Goal: Information Seeking & Learning: Learn about a topic

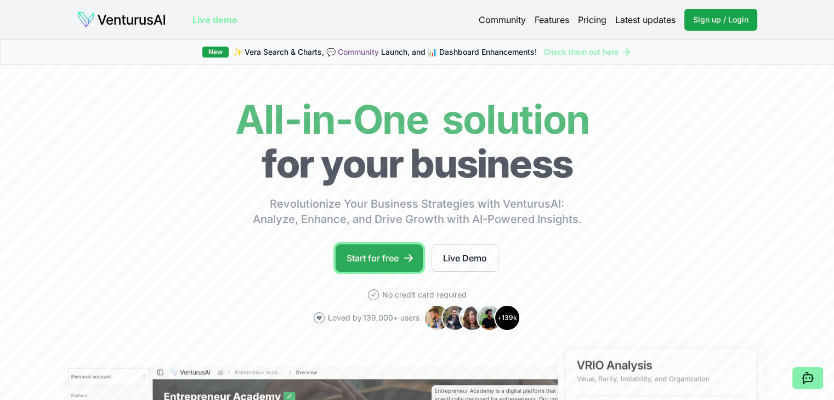
click at [385, 257] on link "Start for free" at bounding box center [379, 258] width 87 height 27
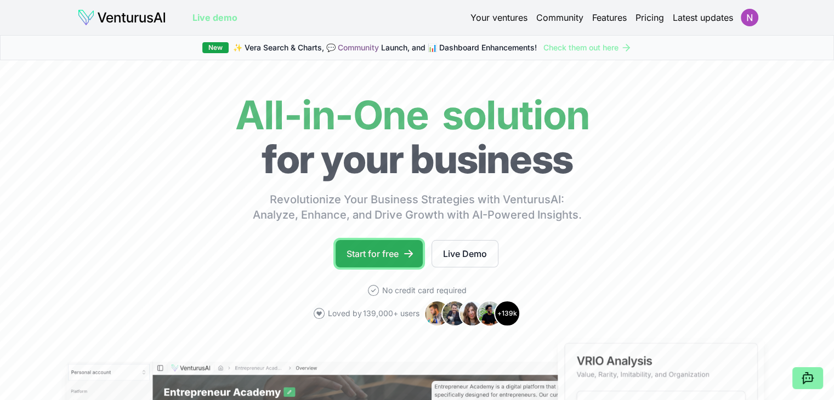
click at [398, 255] on link "Start for free" at bounding box center [379, 253] width 87 height 27
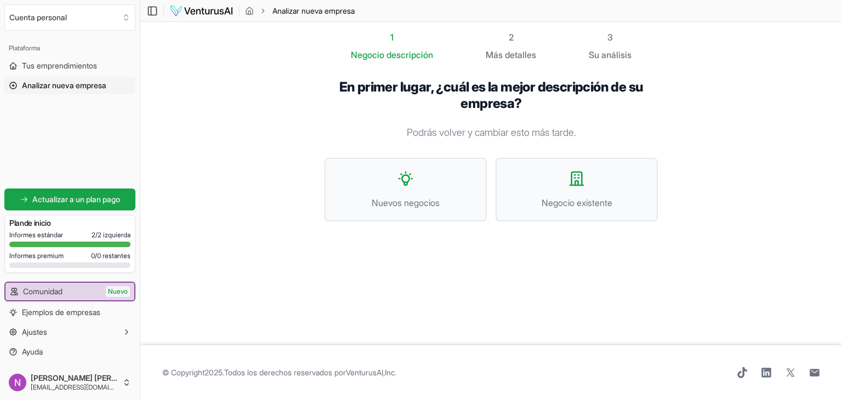
click at [462, 253] on div "En primer lugar, ¿cuál es la mejor descripción de su empresa? Podrás volver y c…" at bounding box center [491, 158] width 368 height 195
click at [429, 173] on button "Nuevos negocios" at bounding box center [406, 190] width 162 height 64
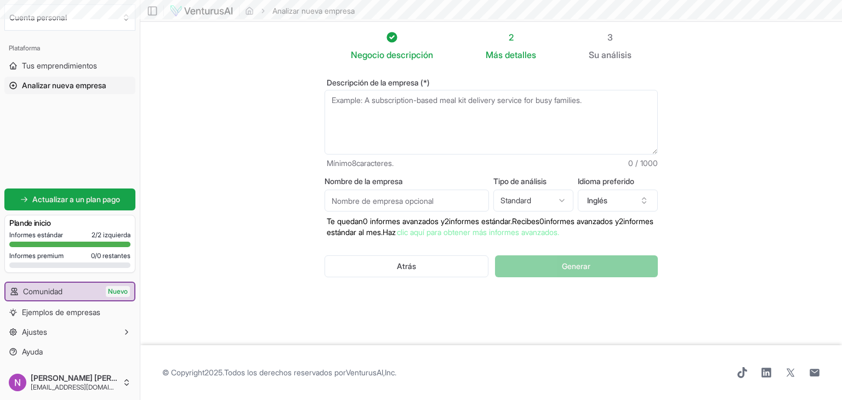
click at [432, 120] on textarea "Descripción de la empresa (*)" at bounding box center [491, 122] width 333 height 65
click at [410, 123] on textarea "Descripción de la empresa (*)" at bounding box center [491, 122] width 333 height 65
paste textarea "SuperBodega aCuenta es un formato de supermercado propiedad de Walmart Chile, q…"
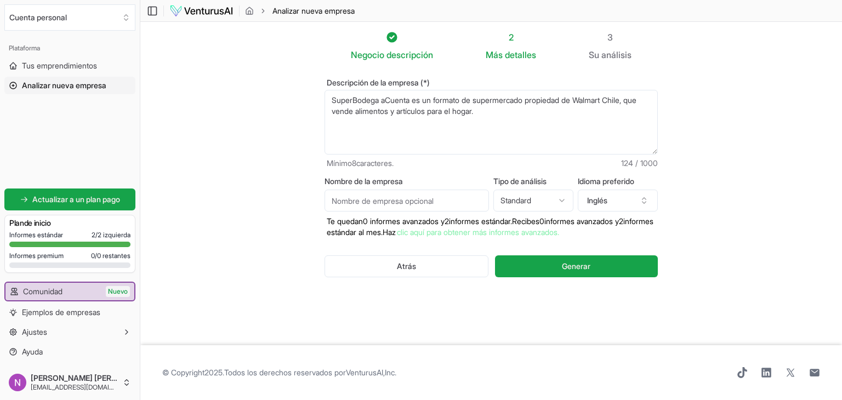
type textarea "SuperBodega aCuenta es un formato de supermercado propiedad de Walmart Chile, q…"
click at [427, 205] on input "Nombre de la empresa" at bounding box center [407, 201] width 164 height 22
type input "A"
type input "SuperBodega aCuenta"
click at [537, 275] on button "Generar" at bounding box center [576, 267] width 163 height 22
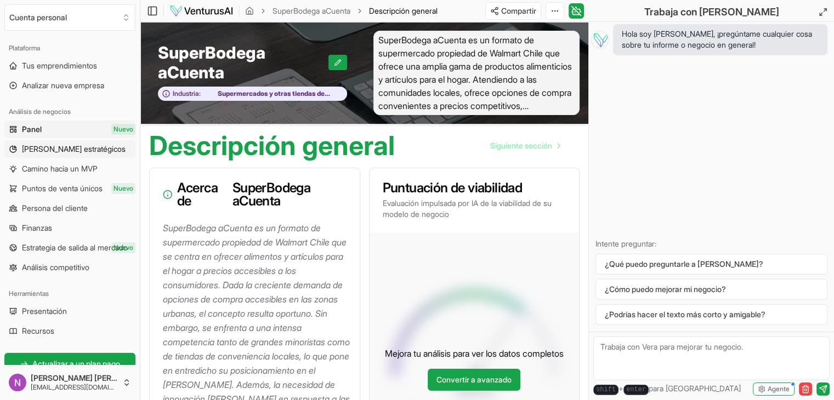
click at [82, 144] on span "[PERSON_NAME] estratégicos" at bounding box center [74, 149] width 104 height 11
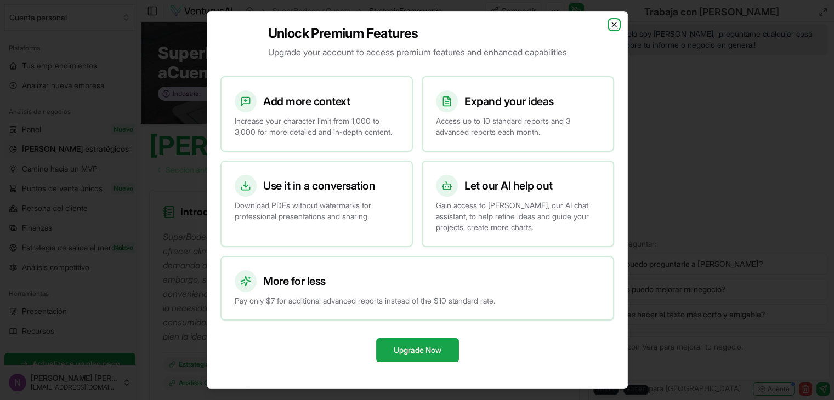
click at [611, 23] on icon "button" at bounding box center [614, 24] width 9 height 9
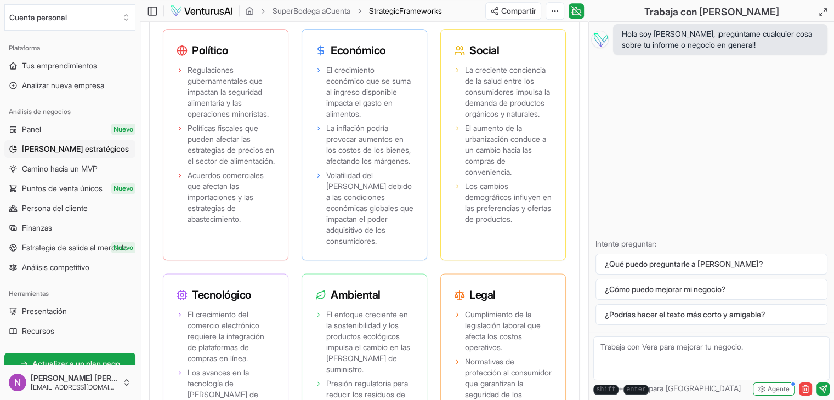
scroll to position [1319, 0]
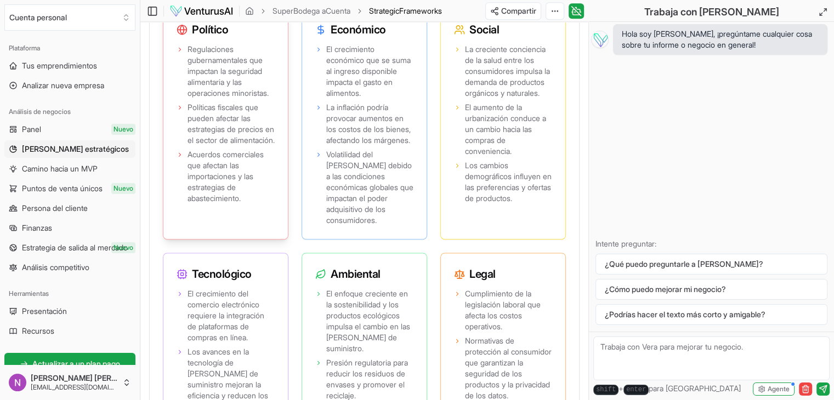
click at [178, 53] on icon at bounding box center [180, 49] width 7 height 7
drag, startPoint x: 184, startPoint y: 95, endPoint x: 276, endPoint y: 138, distance: 101.8
click at [276, 138] on div "Regulaciones gubernamentales que impactan la seguridad alimentaria y las operac…" at bounding box center [225, 140] width 124 height 197
copy font "Regulaciones gubernamentales que impactan la seguridad alimentaria y las operac…"
drag, startPoint x: 186, startPoint y: 152, endPoint x: 243, endPoint y: 197, distance: 73.4
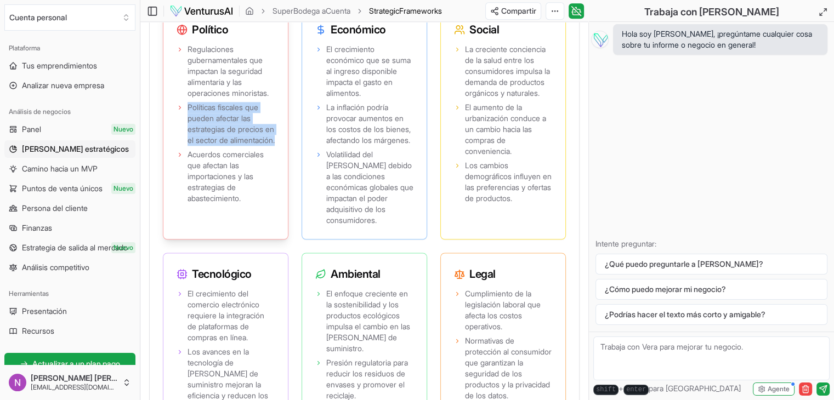
click at [243, 146] on li "Políticas fiscales que pueden afectar las estrategias de precios en el sector d…" at bounding box center [226, 124] width 98 height 44
copy font "Políticas fiscales que pueden afectar las estrategias de precios en el sector d…"
click at [183, 146] on li "Políticas fiscales que pueden afectar las estrategias de precios en el sector d…" at bounding box center [226, 124] width 98 height 44
drag, startPoint x: 186, startPoint y: 151, endPoint x: 231, endPoint y: 200, distance: 66.4
click at [231, 146] on li "Políticas fiscales que pueden afectar las estrategias de precios en el sector d…" at bounding box center [226, 124] width 98 height 44
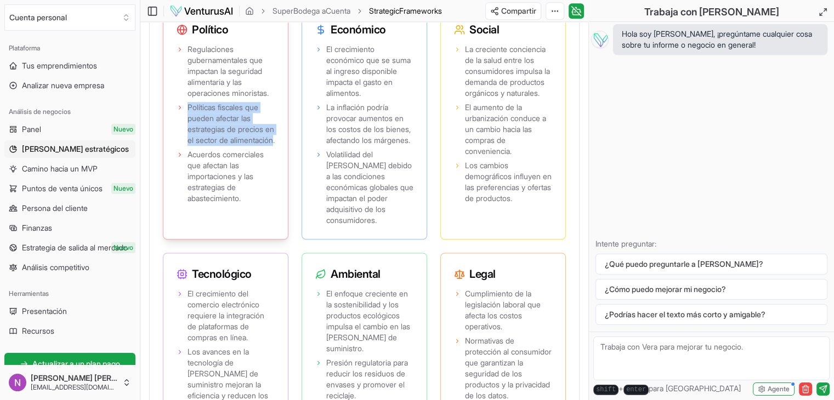
copy font "Políticas fiscales que pueden afectar las estrategias de precios en el sector d…"
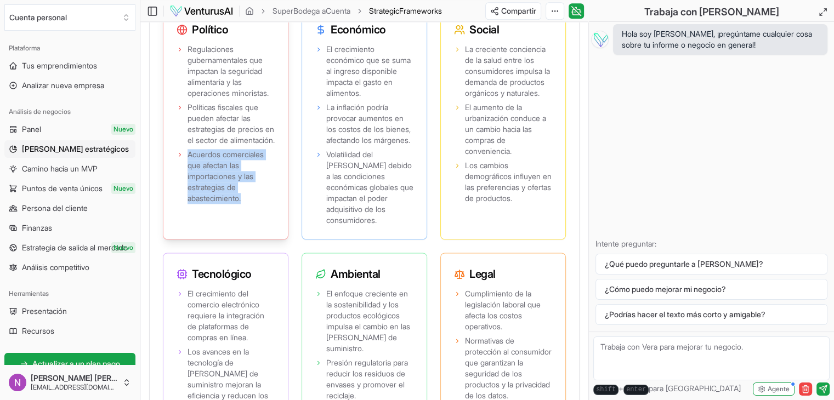
drag, startPoint x: 247, startPoint y: 257, endPoint x: 187, endPoint y: 213, distance: 74.3
click at [188, 204] on span "Acuerdos comerciales que afectan las importaciones y las estrategias de abastec…" at bounding box center [231, 176] width 87 height 55
copy font "Acuerdos comerciales que afectan las importaciones y las estrategias de abastec…"
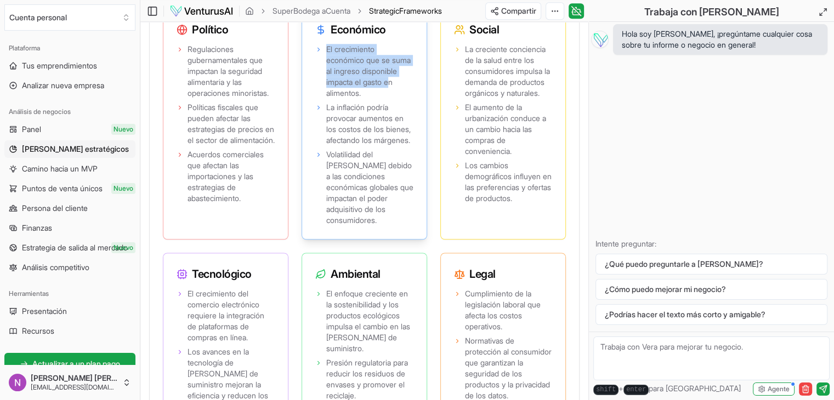
drag, startPoint x: 324, startPoint y: 93, endPoint x: 353, endPoint y: 133, distance: 49.5
click at [353, 99] on li "El crecimiento económico que se suma al ingreso disponible impacta el gasto en …" at bounding box center [364, 71] width 98 height 55
click at [387, 98] on font "El crecimiento económico que se suma al ingreso disponible impacta el gasto en …" at bounding box center [368, 70] width 84 height 53
drag, startPoint x: 395, startPoint y: 140, endPoint x: 326, endPoint y: 92, distance: 84.0
click at [326, 92] on font "El crecimiento económico que se suma al ingreso disponible impacta el gasto en …" at bounding box center [368, 70] width 84 height 53
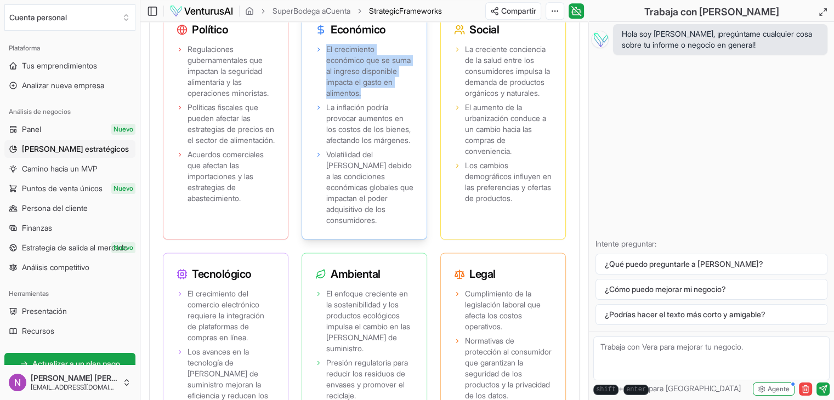
copy font "El crecimiento económico que se suma al ingreso disponible impacta el gasto en …"
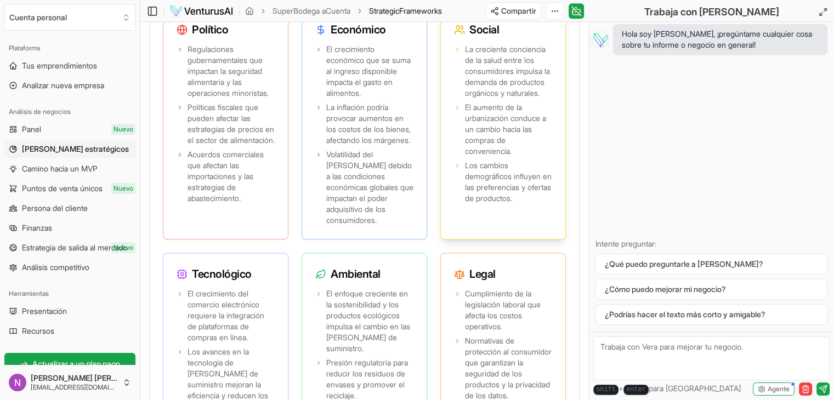
click at [505, 99] on span "La creciente conciencia de la salud entre los consumidores impulsa la demanda d…" at bounding box center [508, 71] width 87 height 55
drag, startPoint x: 522, startPoint y: 209, endPoint x: 464, endPoint y: 161, distance: 75.5
click at [465, 157] on span "El aumento de la urbanización conduce a un cambio hacia las compras de convenie…" at bounding box center [508, 129] width 87 height 55
copy font "El aumento de la urbanización conduce a un cambio hacia las compras de convenie…"
click at [508, 99] on span "La creciente conciencia de la salud entre los consumidores impulsa la demanda d…" at bounding box center [508, 71] width 87 height 55
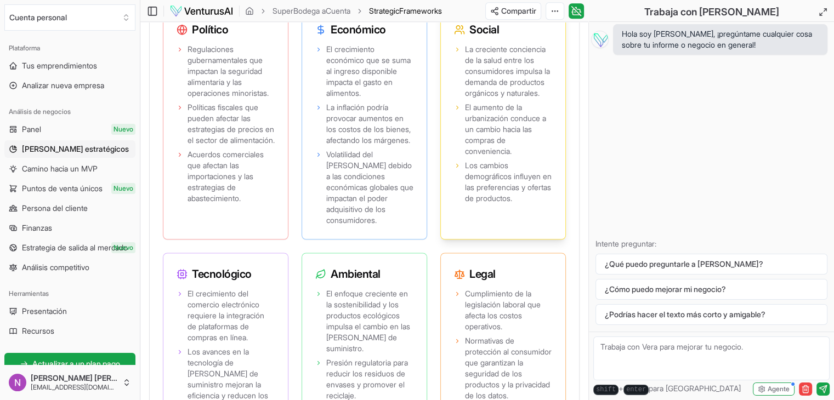
click at [508, 99] on span "La creciente conciencia de la salud entre los consumidores impulsa la demanda d…" at bounding box center [508, 71] width 87 height 55
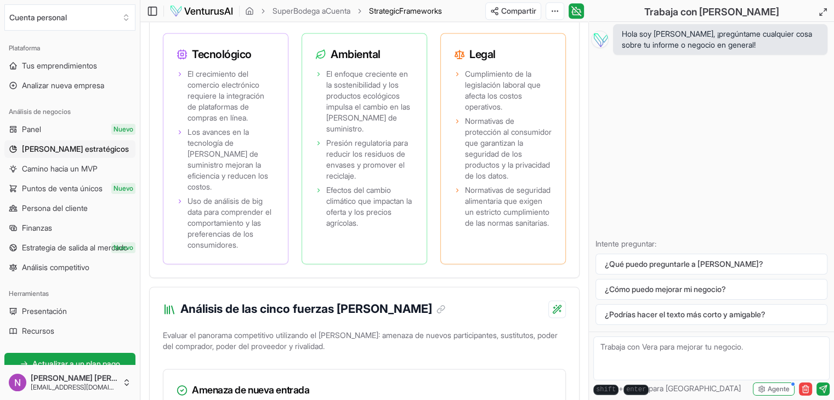
scroll to position [1531, 0]
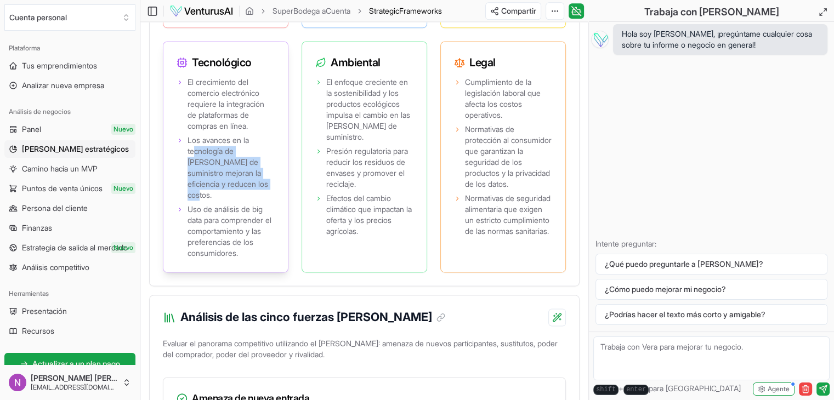
drag, startPoint x: 236, startPoint y: 239, endPoint x: 195, endPoint y: 207, distance: 52.0
click at [195, 201] on span "Los avances en la tecnología de [PERSON_NAME] de suministro mejoran la eficienc…" at bounding box center [231, 168] width 87 height 66
click at [213, 254] on font "Uso de análisis de big data para comprender el comportamiento y las preferencia…" at bounding box center [230, 231] width 84 height 53
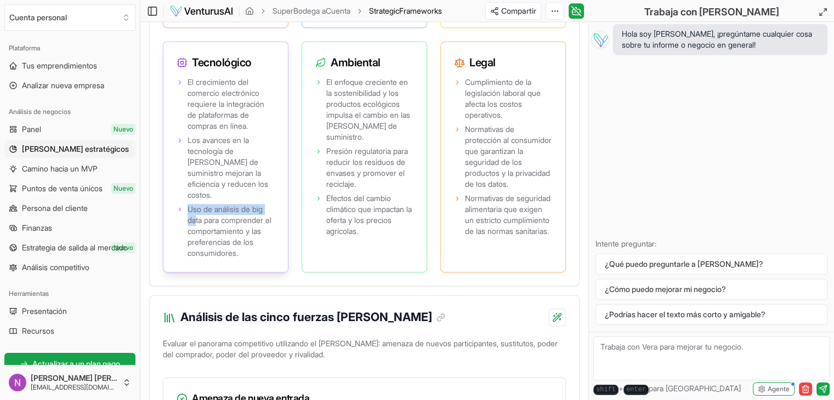
drag, startPoint x: 187, startPoint y: 256, endPoint x: 196, endPoint y: 266, distance: 13.6
click at [196, 258] on font "Uso de análisis de big data para comprender el comportamiento y las preferencia…" at bounding box center [230, 231] width 84 height 53
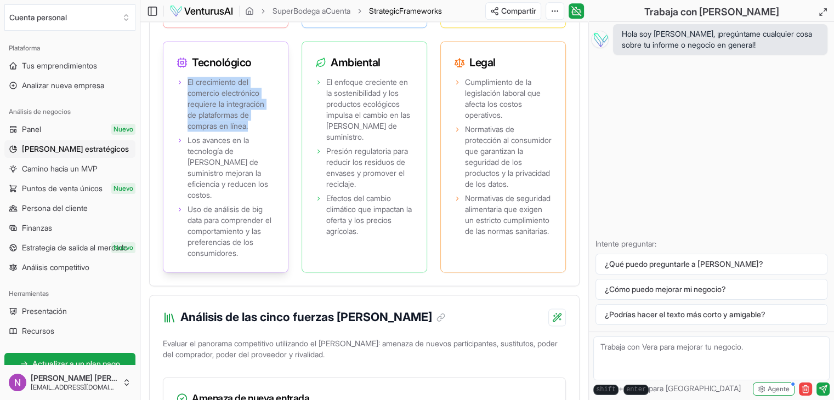
drag, startPoint x: 259, startPoint y: 181, endPoint x: 187, endPoint y: 140, distance: 83.0
click at [188, 132] on span "El crecimiento del comercio electrónico requiere la integración de plataformas …" at bounding box center [231, 104] width 87 height 55
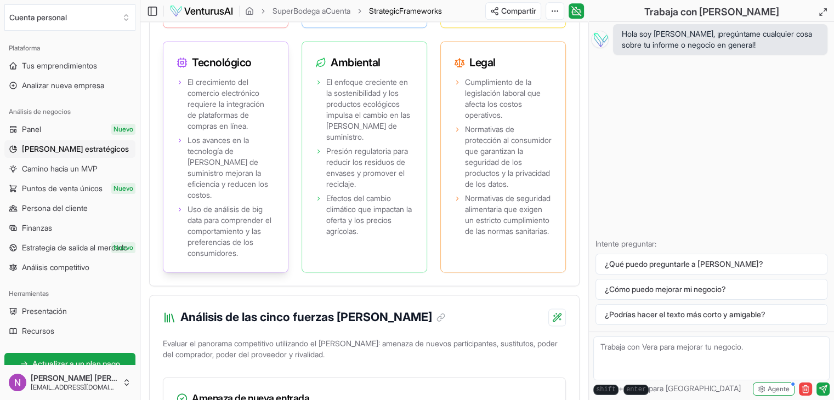
click at [195, 200] on font "Los avances en la tecnología de [PERSON_NAME] de suministro mejoran la eficienc…" at bounding box center [228, 167] width 81 height 64
drag, startPoint x: 186, startPoint y: 199, endPoint x: 269, endPoint y: 234, distance: 89.4
click at [269, 201] on li "Los avances en la tecnología de [PERSON_NAME] de suministro mejoran la eficienc…" at bounding box center [226, 168] width 98 height 66
click at [268, 132] on span "El crecimiento del comercio electrónico requiere la integración de plataformas …" at bounding box center [231, 104] width 87 height 55
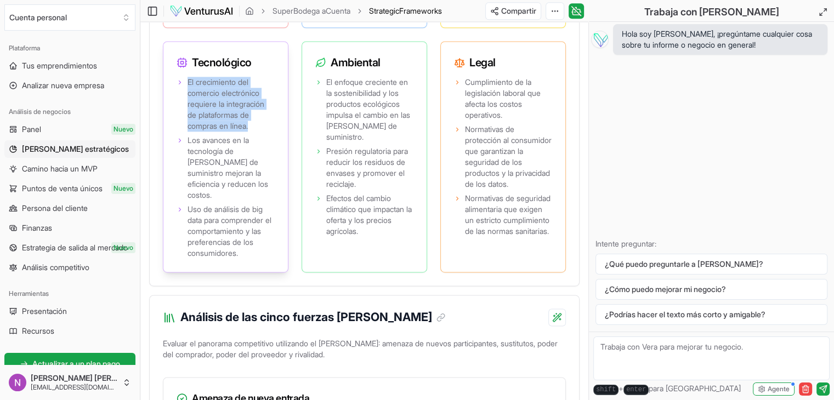
drag, startPoint x: 257, startPoint y: 186, endPoint x: 185, endPoint y: 141, distance: 84.7
click at [185, 132] on li "El crecimiento del comercio electrónico requiere la integración de plataformas …" at bounding box center [226, 104] width 98 height 55
copy font "El crecimiento del comercio electrónico requiere la integración de plataformas …"
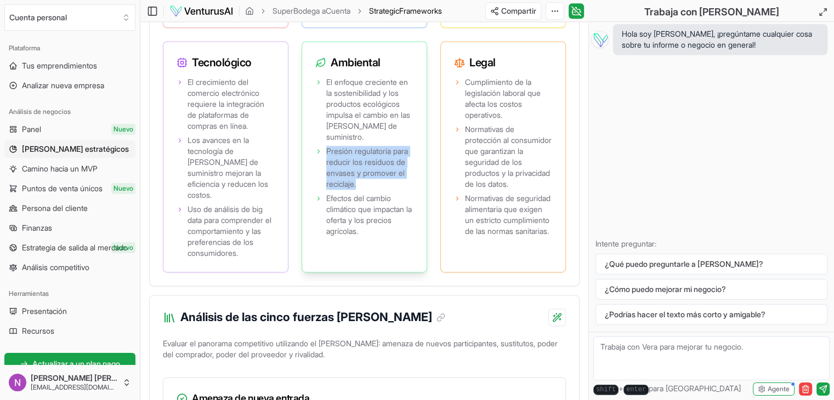
drag, startPoint x: 372, startPoint y: 242, endPoint x: 322, endPoint y: 212, distance: 58.6
click at [322, 190] on li "Presión regulatoria para reducir los residuos de envases y promover el reciclaj…" at bounding box center [364, 168] width 98 height 44
copy font "Presión regulatoria para reducir los residuos de envases y promover el reciclaj…"
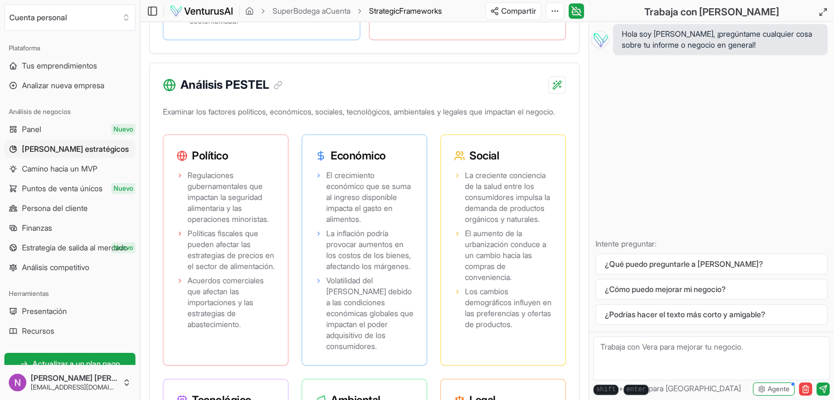
scroll to position [1198, 0]
